Goal: Information Seeking & Learning: Learn about a topic

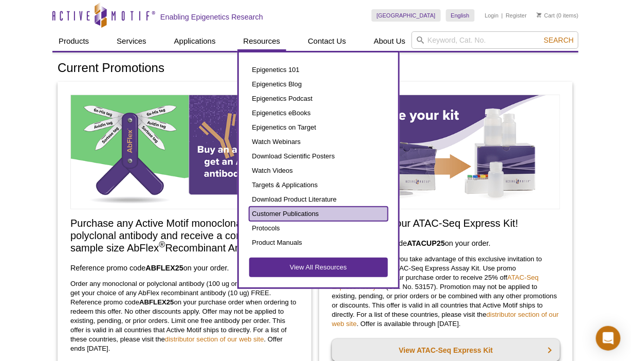
click at [297, 212] on link "Customer Publications" at bounding box center [318, 214] width 139 height 14
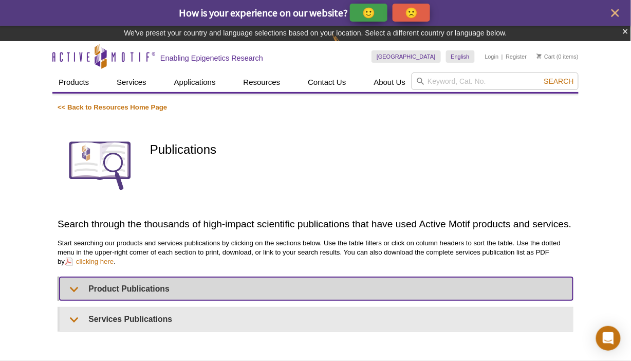
click at [74, 285] on summary "Product Publications" at bounding box center [316, 288] width 513 height 23
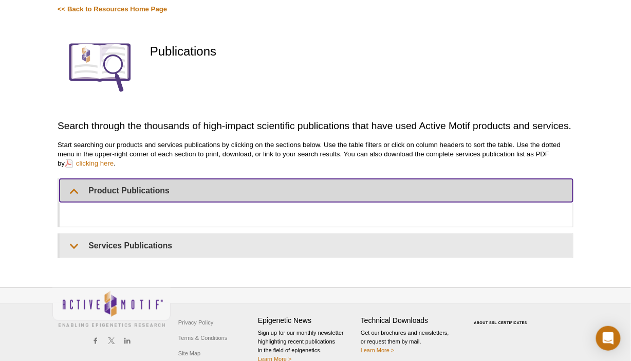
scroll to position [98, 0]
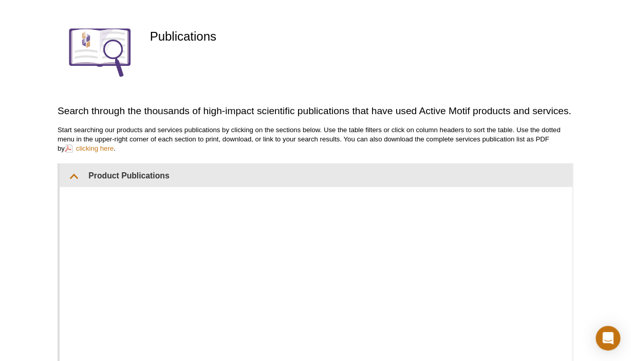
click at [409, 76] on div "Publications" at bounding box center [361, 52] width 423 height 87
click at [262, 135] on p "Start searching our products and services publications by clicking on the secti…" at bounding box center [316, 139] width 516 height 28
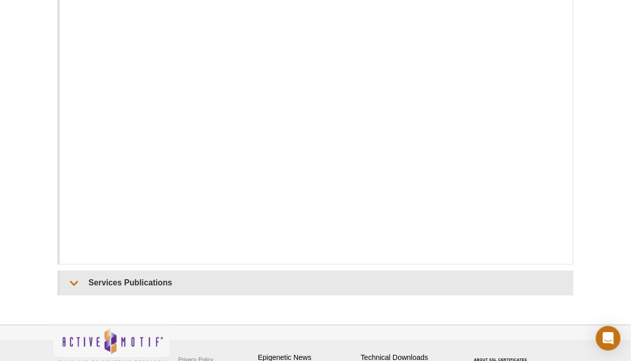
scroll to position [448, 0]
